Goal: Download file/media

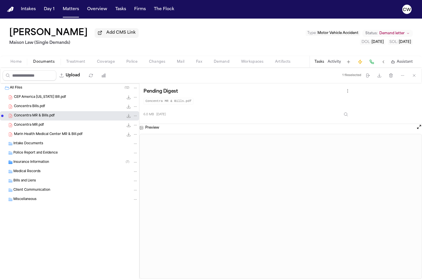
click at [135, 117] on icon "File: Concentra MR & Bills.pdf" at bounding box center [135, 116] width 4 height 4
click at [135, 98] on icon "File: CEP America California BR.pdf" at bounding box center [135, 97] width 4 height 4
click at [136, 97] on icon "File: CEP America California BR.pdf" at bounding box center [135, 97] width 4 height 4
click at [136, 99] on icon "File: CEP America California BR.pdf" at bounding box center [135, 97] width 4 height 4
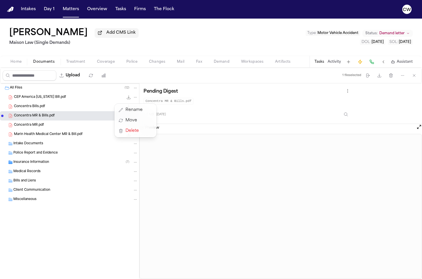
click at [135, 90] on div "All Files ( 12 ) CEP America [US_STATE] BR.pdf 12.0 KB • PDF Concentra Bills.pd…" at bounding box center [69, 158] width 139 height 150
click at [135, 88] on icon "Folder: All Files" at bounding box center [135, 88] width 4 height 4
click at [135, 97] on icon "File: CEP America California BR.pdf" at bounding box center [135, 97] width 4 height 4
